Goal: Task Accomplishment & Management: Use online tool/utility

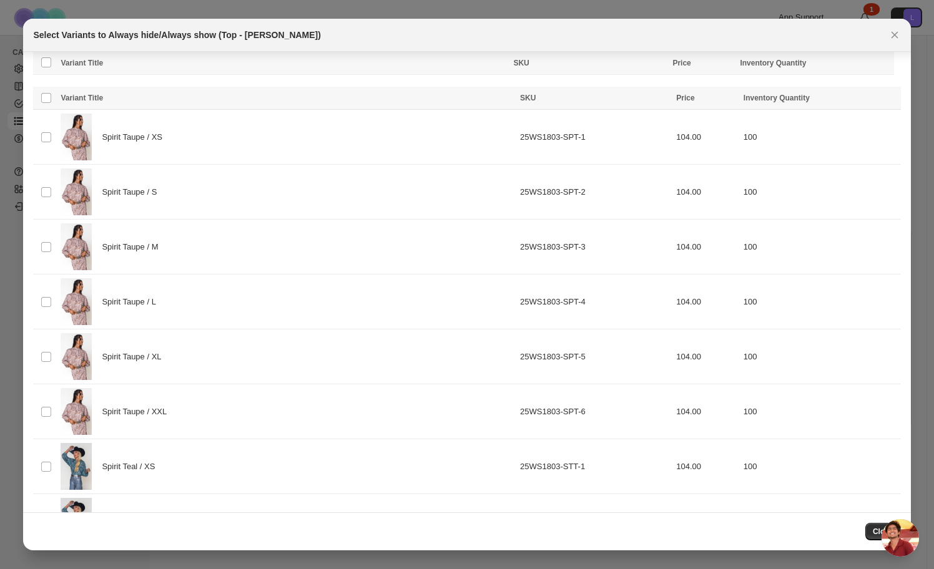
scroll to position [336, 0]
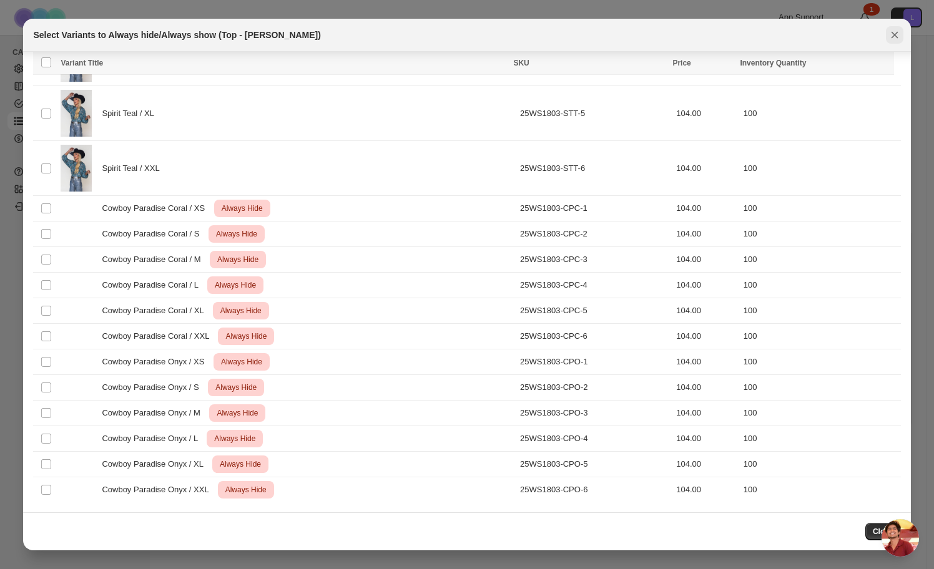
click at [889, 36] on icon "Close" at bounding box center [894, 35] width 12 height 12
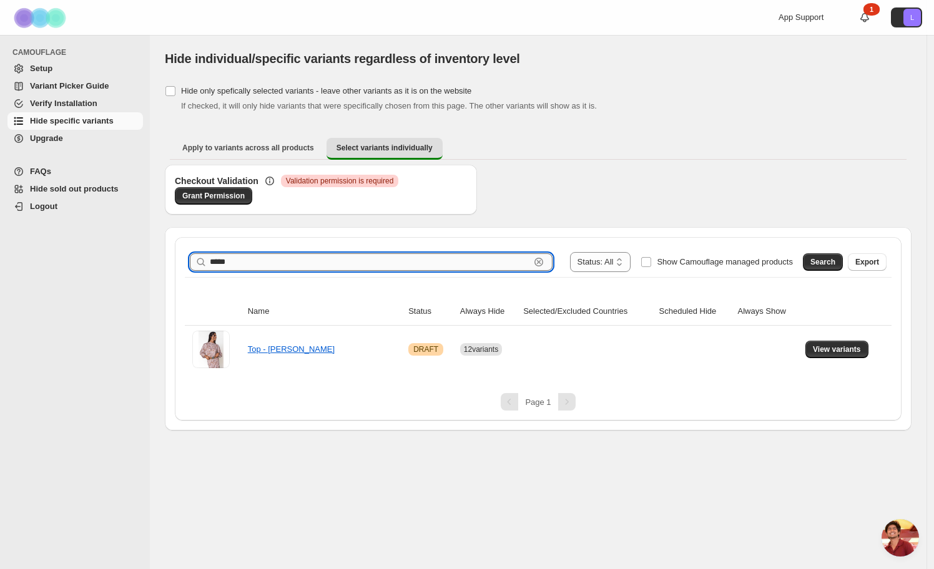
click at [345, 258] on input "*****" at bounding box center [370, 261] width 320 height 17
click at [344, 258] on input "*****" at bounding box center [370, 261] width 320 height 17
type input "******"
click at [800, 262] on div "Search Export" at bounding box center [842, 259] width 89 height 25
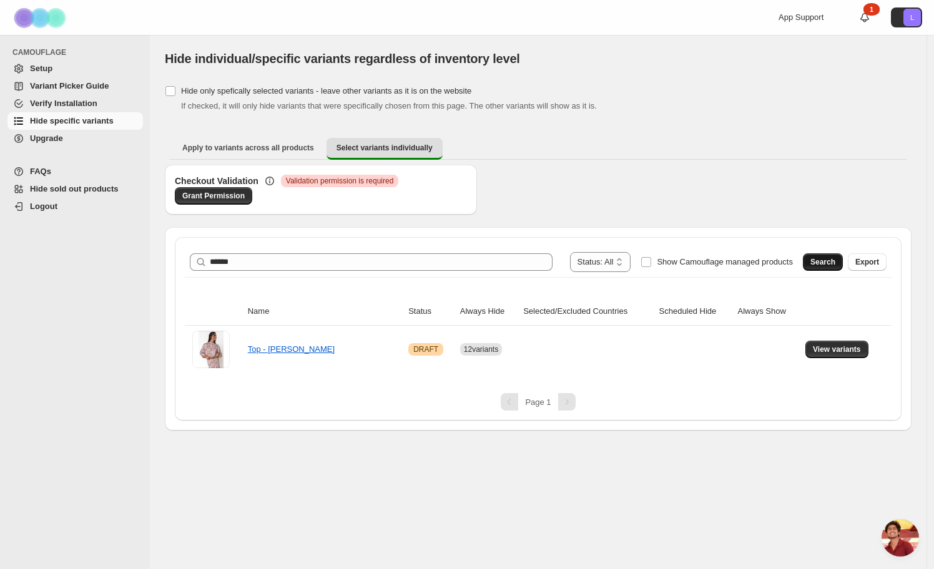
click at [815, 260] on span "Search" at bounding box center [822, 262] width 25 height 10
click at [828, 353] on span "View variants" at bounding box center [837, 350] width 48 height 10
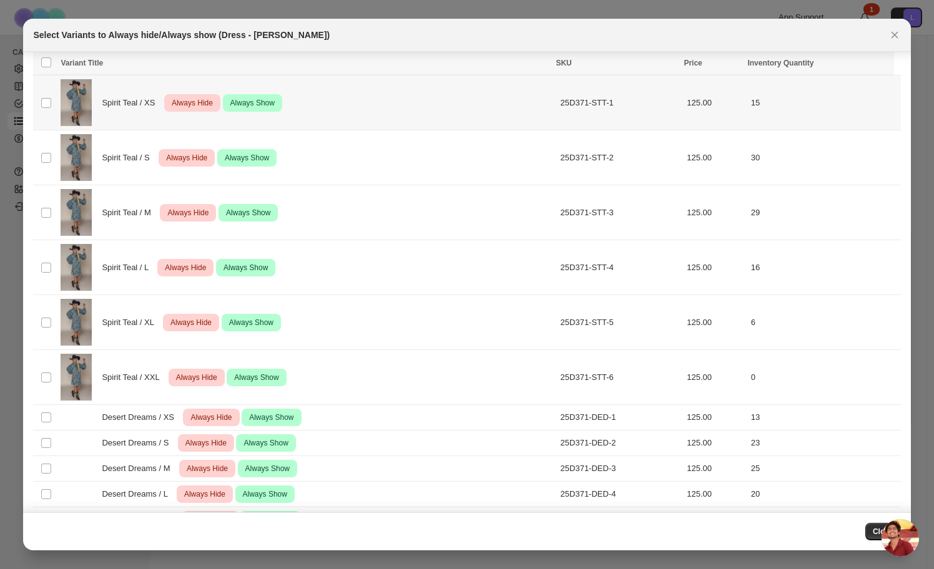
scroll to position [543, 0]
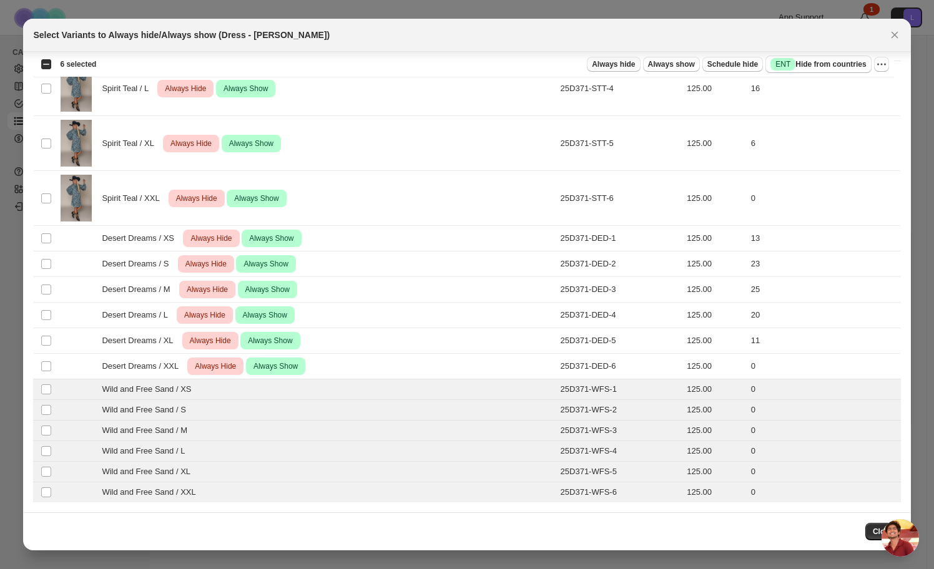
click at [625, 65] on span "Always hide" at bounding box center [613, 64] width 43 height 10
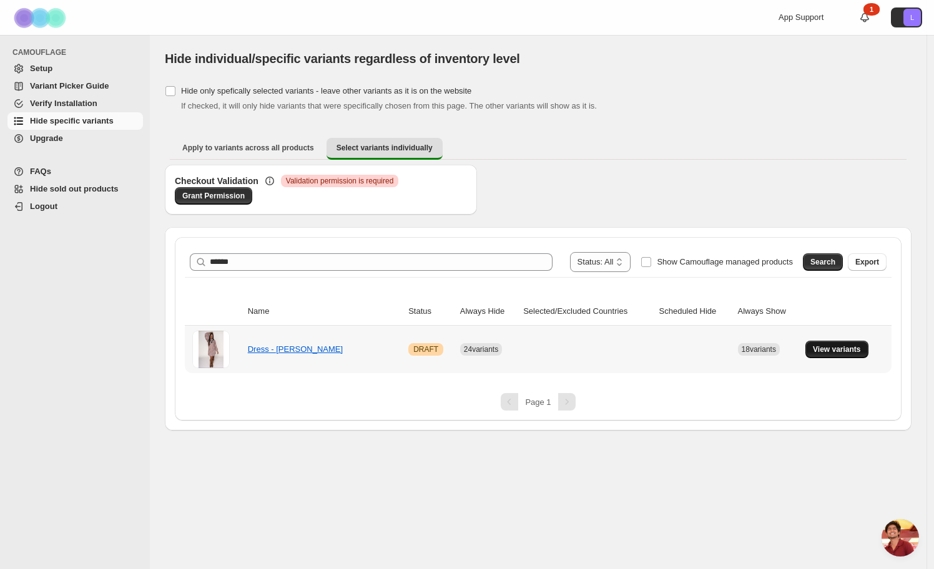
click at [840, 348] on span "View variants" at bounding box center [837, 350] width 48 height 10
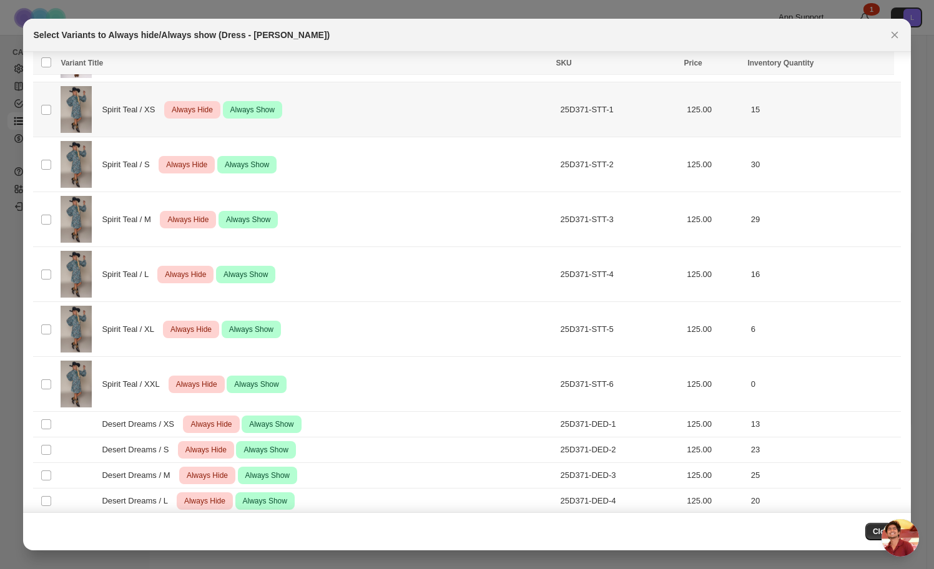
scroll to position [573, 0]
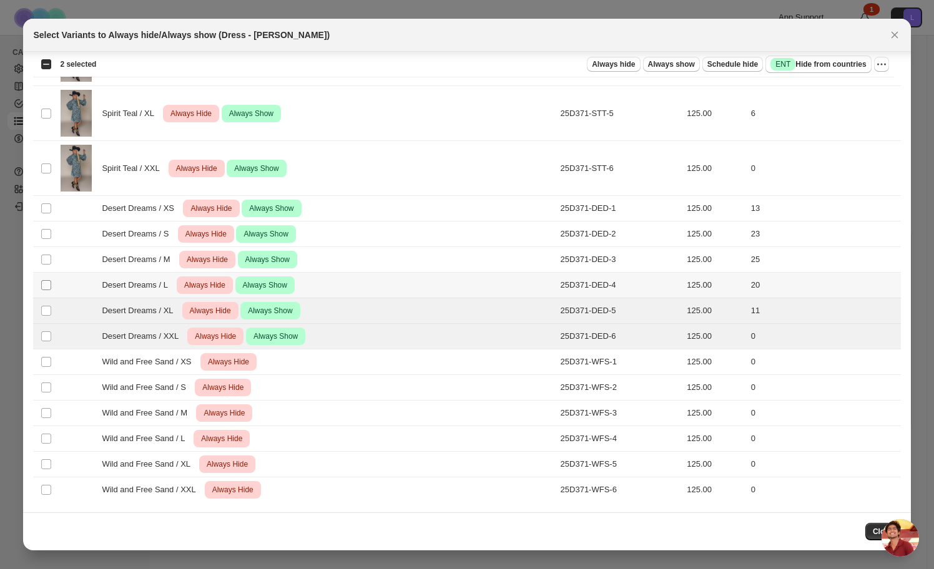
click at [41, 282] on span ":re5:" at bounding box center [46, 285] width 11 height 11
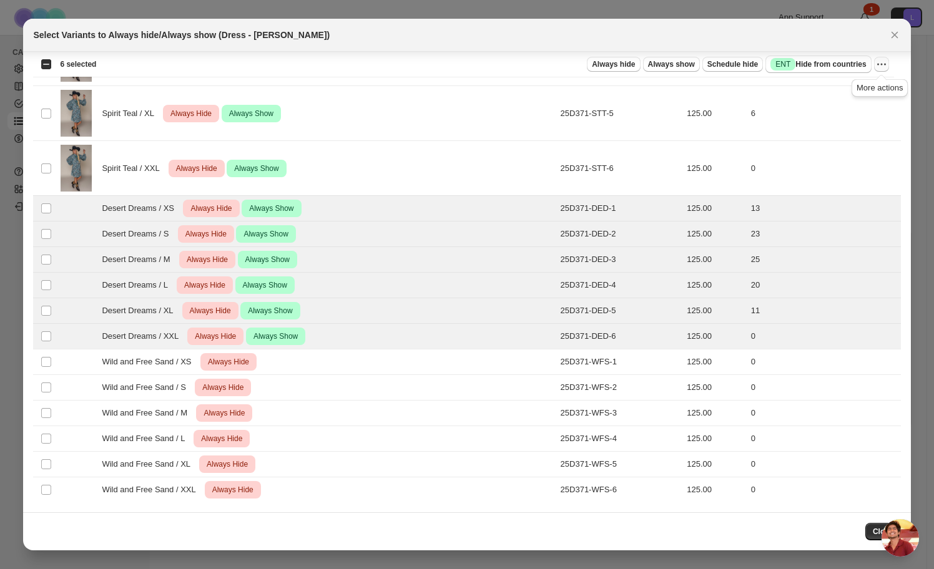
click at [883, 65] on icon "More actions" at bounding box center [881, 64] width 12 height 12
click at [821, 113] on span "Undo always show" at bounding box center [823, 109] width 67 height 9
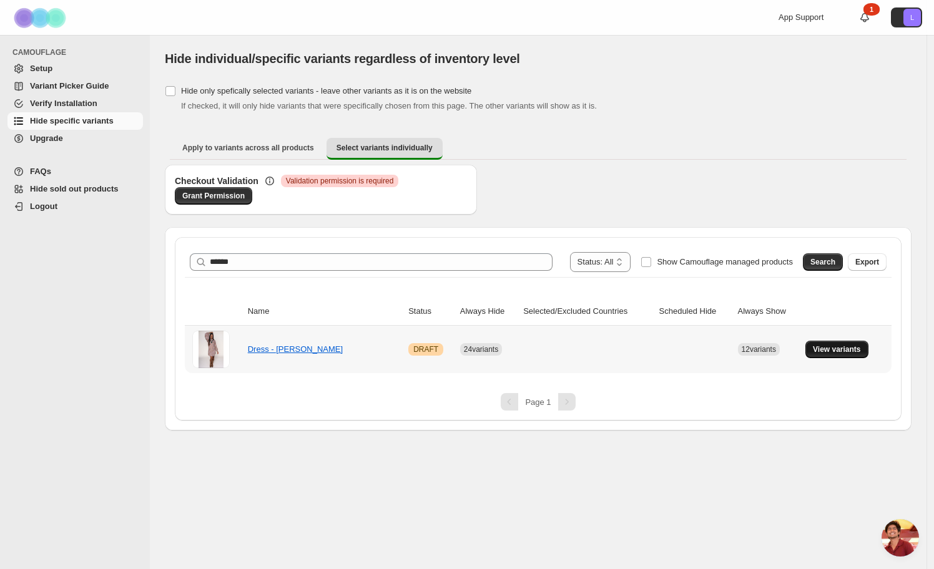
click at [856, 355] on button "View variants" at bounding box center [836, 349] width 63 height 17
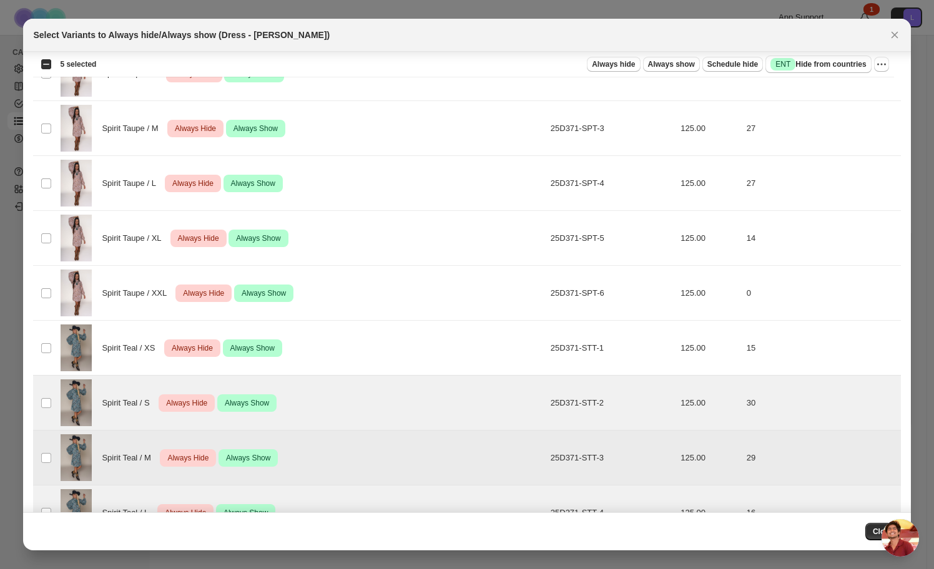
scroll to position [117, 0]
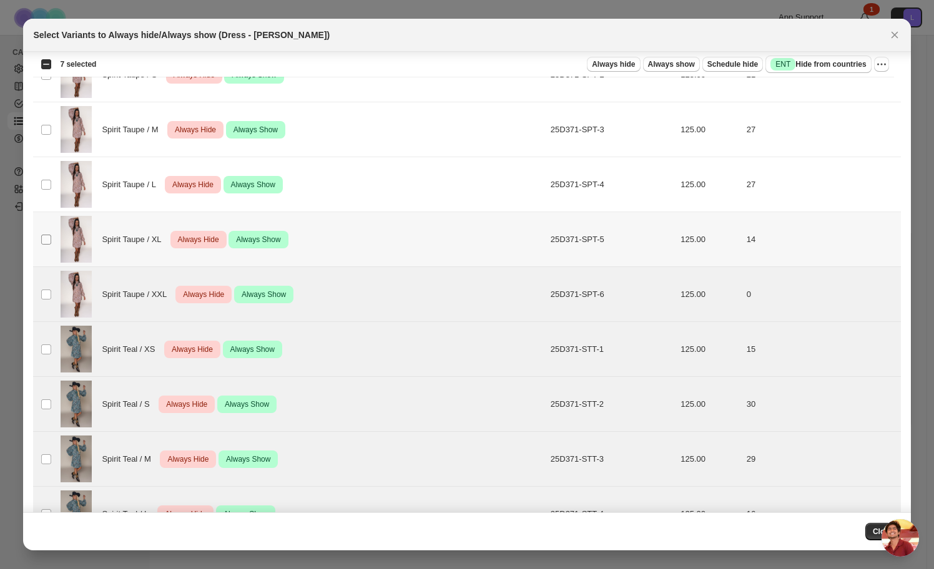
click at [45, 234] on span ":rfe:" at bounding box center [46, 239] width 11 height 11
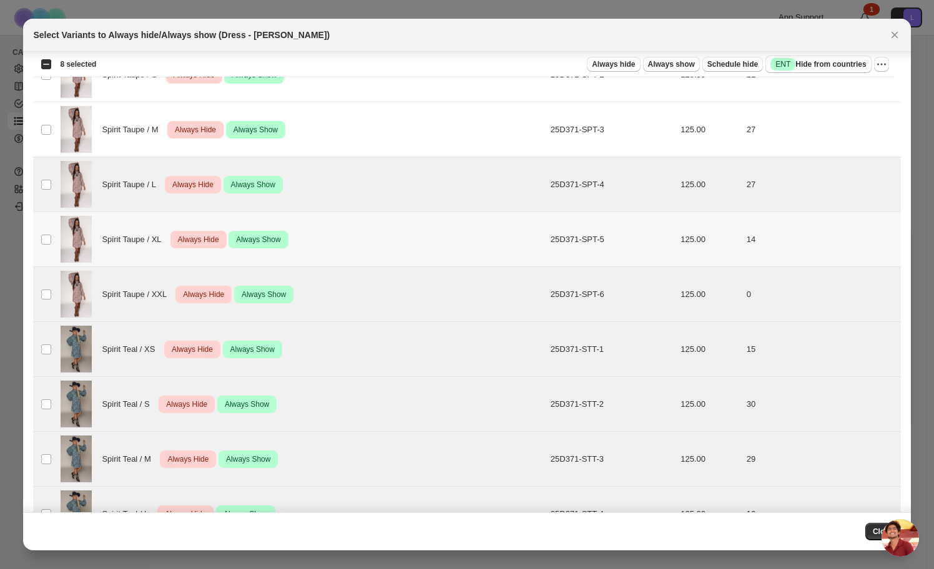
drag, startPoint x: 44, startPoint y: 233, endPoint x: 49, endPoint y: 194, distance: 39.7
click at [44, 234] on span ":rfe:" at bounding box center [46, 239] width 11 height 11
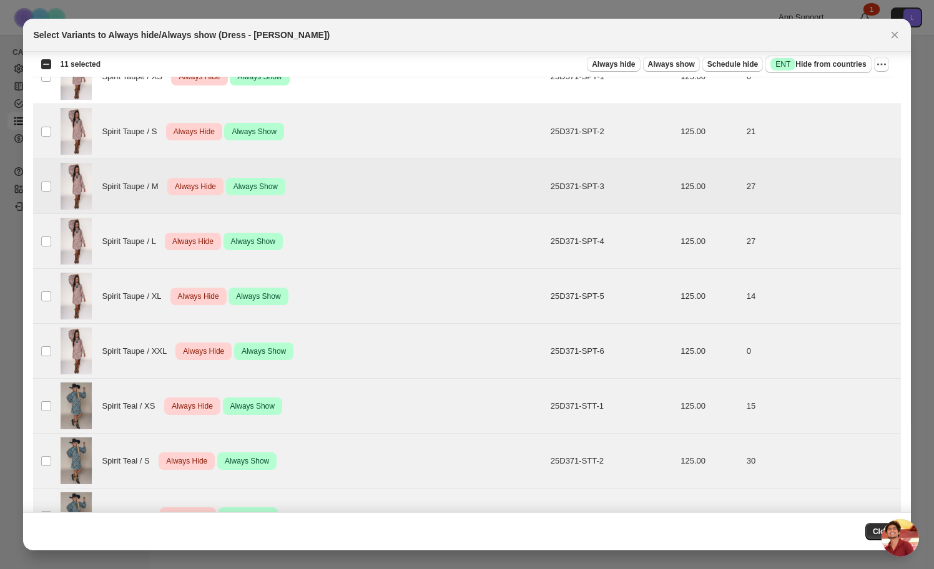
scroll to position [0, 0]
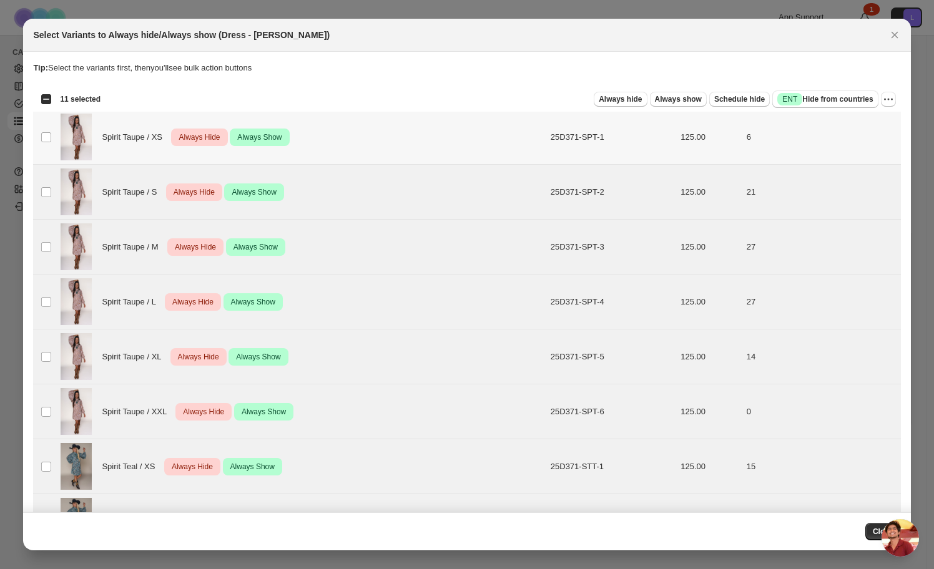
click at [52, 135] on td "Select product variant" at bounding box center [45, 137] width 24 height 55
click at [885, 101] on icon "More actions" at bounding box center [888, 99] width 12 height 12
click at [850, 124] on span "Undo always hide" at bounding box center [822, 123] width 64 height 9
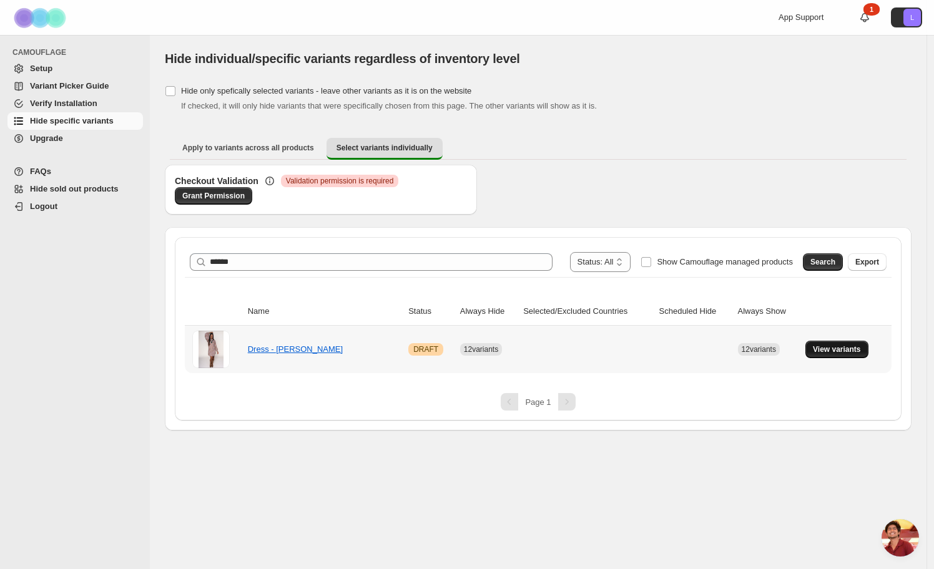
click at [838, 351] on span "View variants" at bounding box center [837, 350] width 48 height 10
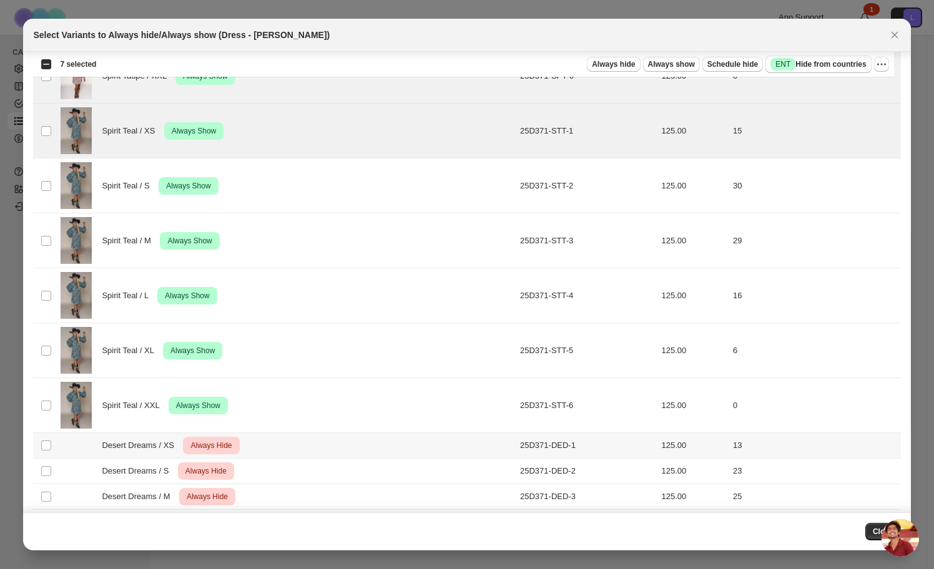
scroll to position [342, 0]
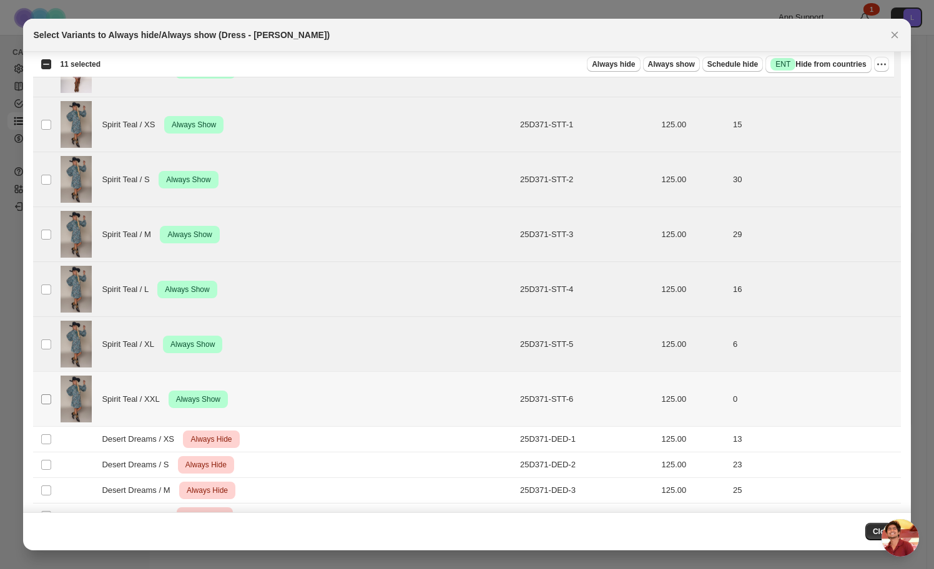
click at [46, 394] on span ":rgn:" at bounding box center [46, 399] width 11 height 11
click at [880, 62] on icon "More actions" at bounding box center [881, 64] width 12 height 12
click at [848, 110] on span "Undo always show" at bounding box center [823, 109] width 67 height 9
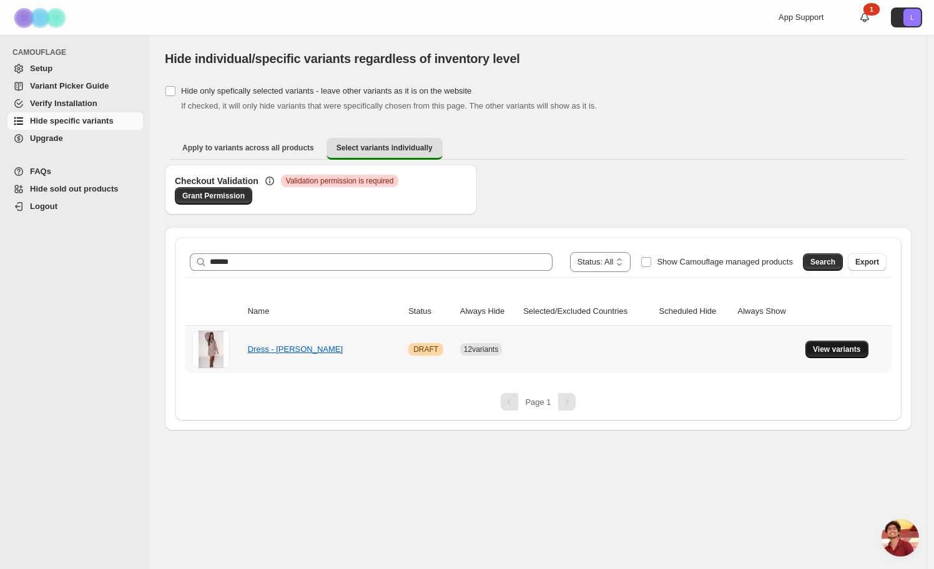
click at [838, 351] on span "View variants" at bounding box center [837, 350] width 48 height 10
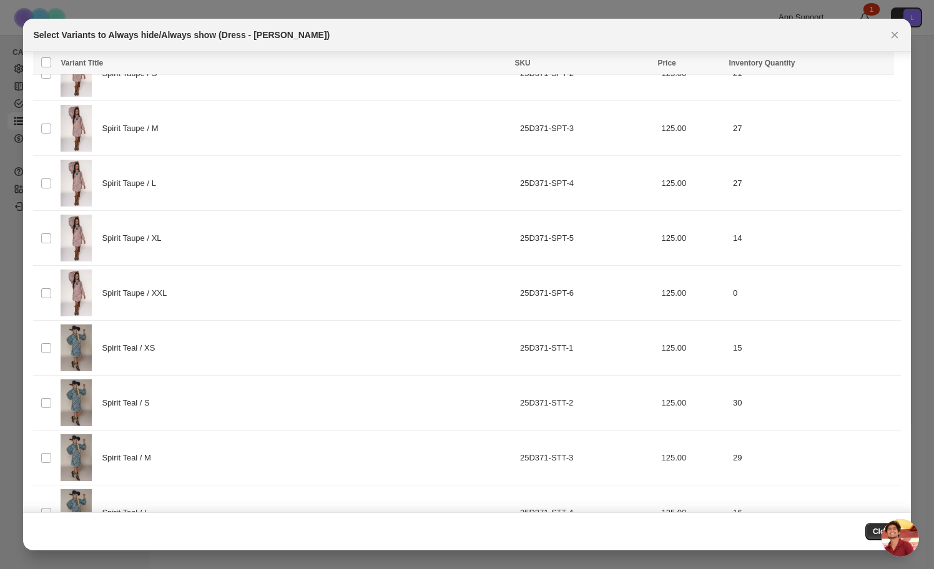
scroll to position [0, 0]
